Goal: Browse casually

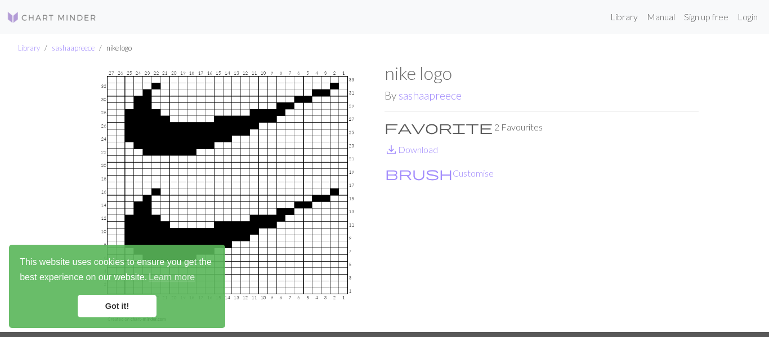
click at [481, 138] on div "nike logo By sashaapreece favorite 2 Favourites save_alt Download brush Customi…" at bounding box center [541, 196] width 314 height 269
click at [233, 123] on img at bounding box center [227, 196] width 314 height 269
